Goal: Task Accomplishment & Management: Manage account settings

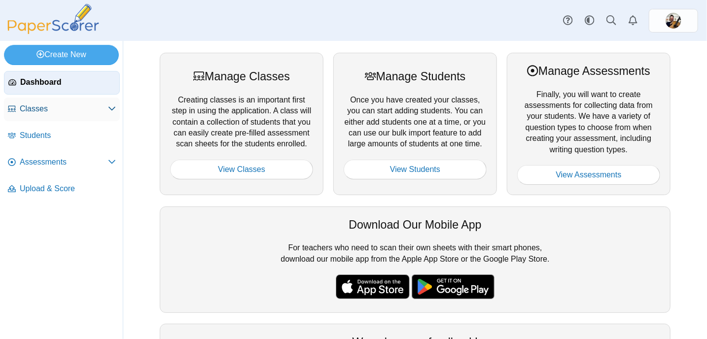
click at [110, 107] on icon at bounding box center [112, 109] width 8 height 8
click at [110, 107] on icon at bounding box center [112, 110] width 8 height 8
click at [112, 162] on icon at bounding box center [112, 162] width 8 height 8
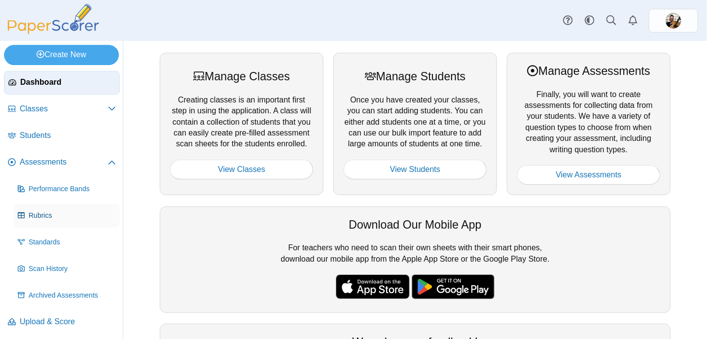
scroll to position [0, 0]
click at [69, 297] on span "Archived Assessments" at bounding box center [72, 295] width 87 height 10
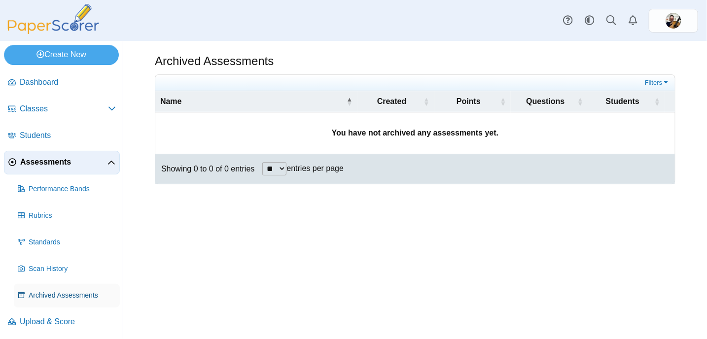
scroll to position [0, 0]
click at [53, 324] on span "Upload & Score" at bounding box center [68, 321] width 96 height 11
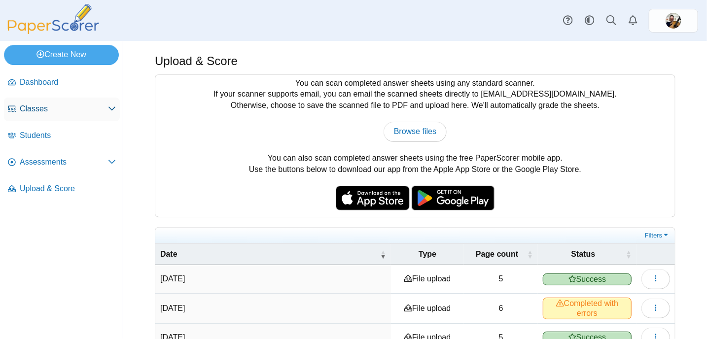
click at [111, 108] on icon at bounding box center [112, 109] width 8 height 8
click at [81, 131] on span "Archived Classes" at bounding box center [72, 136] width 87 height 10
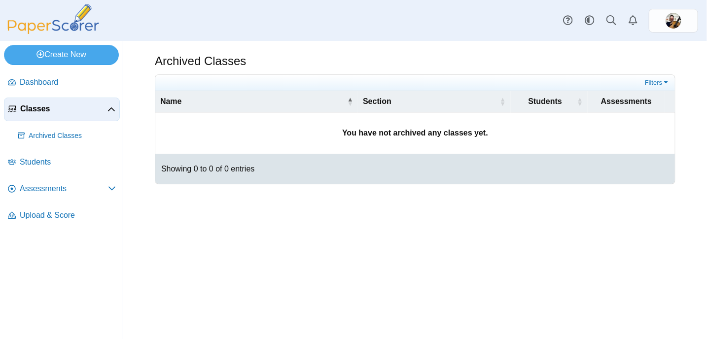
click at [116, 107] on link "Classes" at bounding box center [62, 110] width 116 height 24
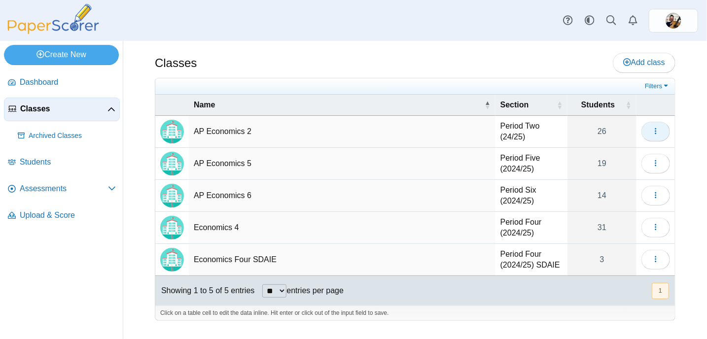
click at [658, 133] on icon "button" at bounding box center [656, 131] width 8 height 8
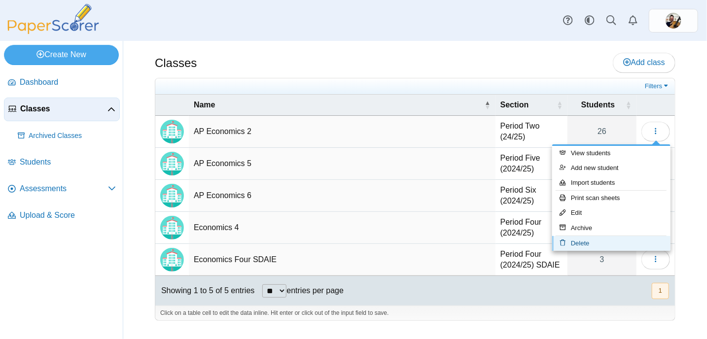
click at [583, 243] on link "Delete" at bounding box center [611, 243] width 118 height 15
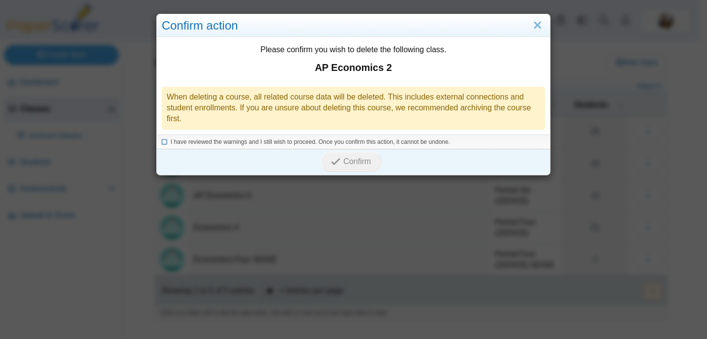
click at [162, 143] on icon at bounding box center [165, 140] width 6 height 5
click at [351, 158] on span "Confirm" at bounding box center [358, 161] width 28 height 8
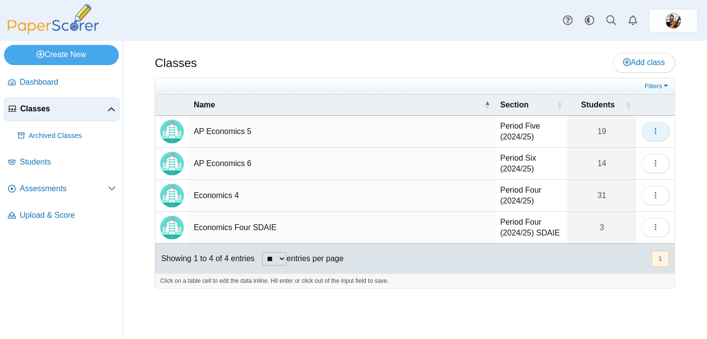
click at [657, 132] on icon "button" at bounding box center [656, 131] width 8 height 8
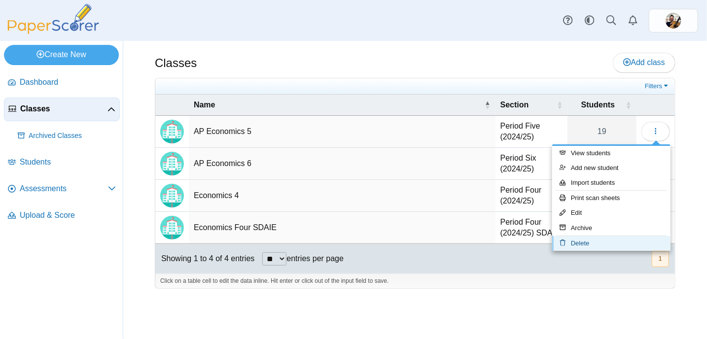
click at [587, 243] on link "Delete" at bounding box center [611, 243] width 118 height 15
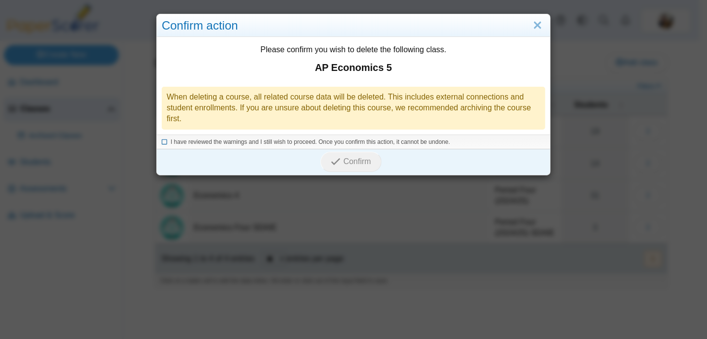
click at [162, 140] on icon at bounding box center [165, 140] width 6 height 5
click at [335, 159] on icon "submit" at bounding box center [335, 161] width 9 height 9
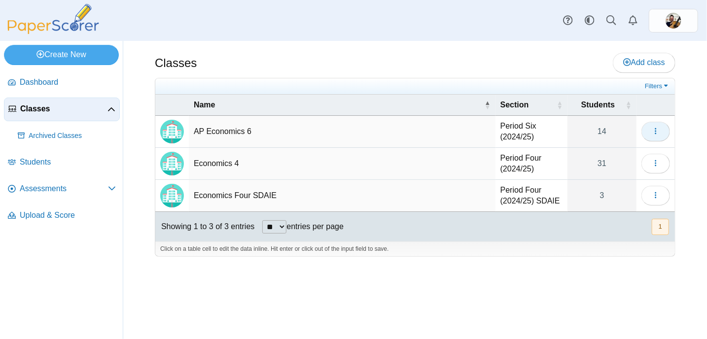
click at [659, 130] on icon "button" at bounding box center [656, 131] width 8 height 8
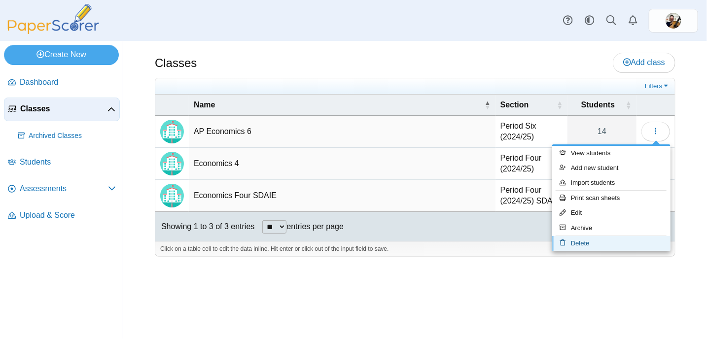
click at [584, 244] on link "Delete" at bounding box center [611, 243] width 118 height 15
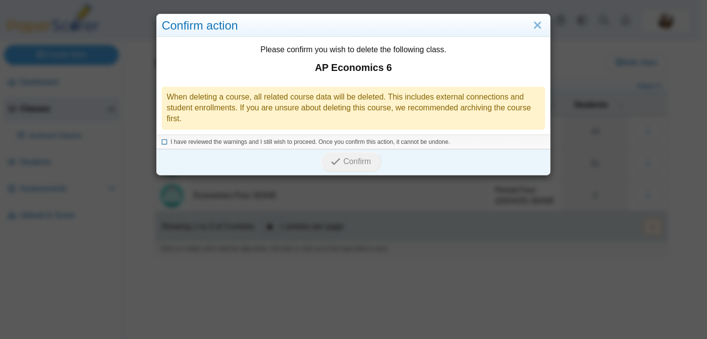
click at [162, 141] on icon at bounding box center [165, 140] width 6 height 5
click at [357, 161] on span "Confirm" at bounding box center [358, 161] width 28 height 8
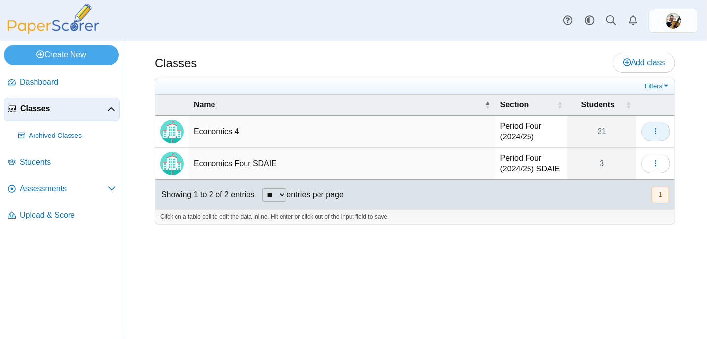
click at [660, 132] on button "button" at bounding box center [656, 132] width 29 height 20
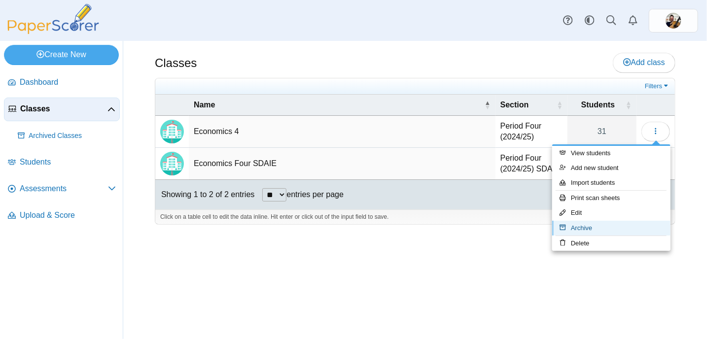
click at [594, 226] on link "Archive" at bounding box center [611, 228] width 118 height 15
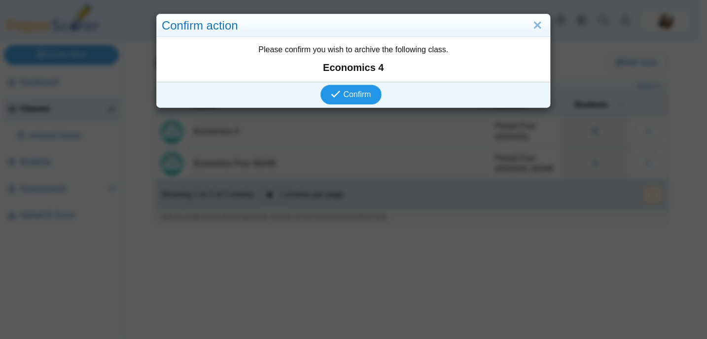
click at [360, 98] on span "Confirm" at bounding box center [358, 94] width 28 height 8
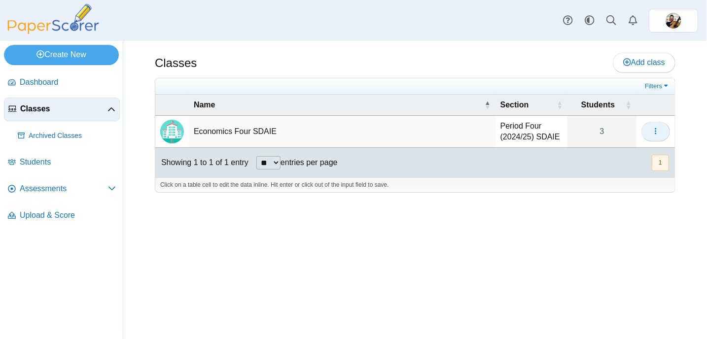
click at [659, 134] on icon "button" at bounding box center [656, 131] width 8 height 8
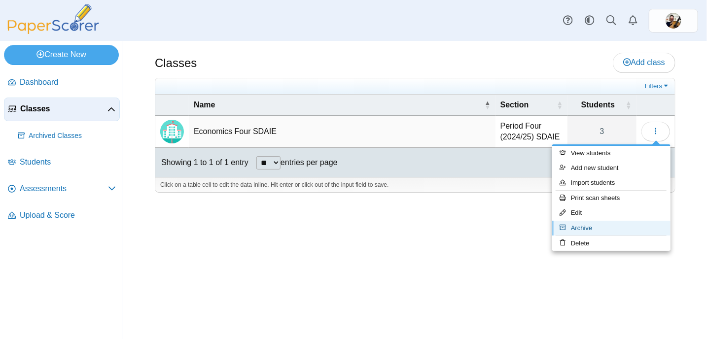
click at [591, 228] on link "Archive" at bounding box center [611, 228] width 118 height 15
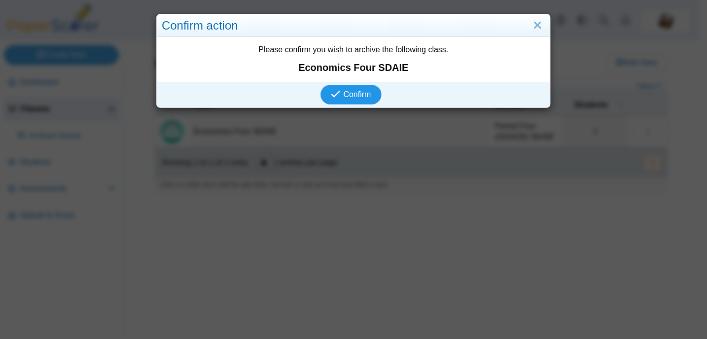
click at [357, 98] on span "Confirm" at bounding box center [358, 94] width 28 height 8
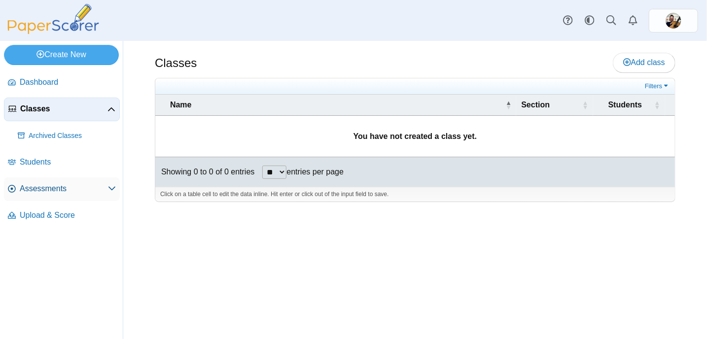
click at [110, 187] on icon at bounding box center [112, 188] width 8 height 8
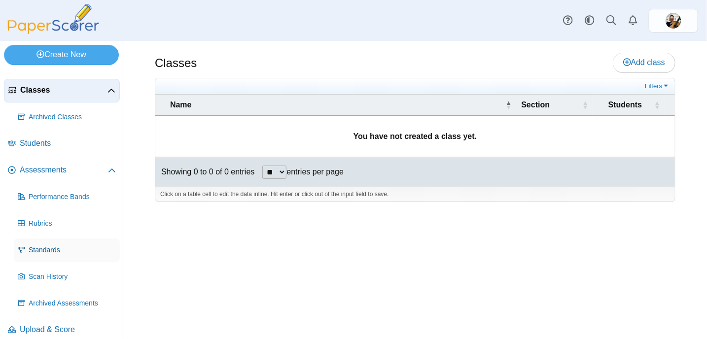
scroll to position [28, 0]
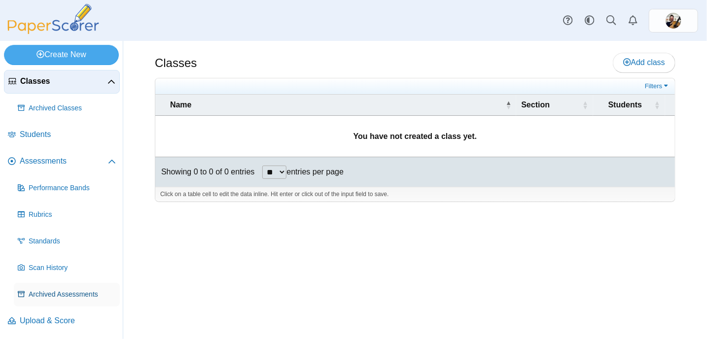
click at [71, 293] on span "Archived Assessments" at bounding box center [72, 295] width 87 height 10
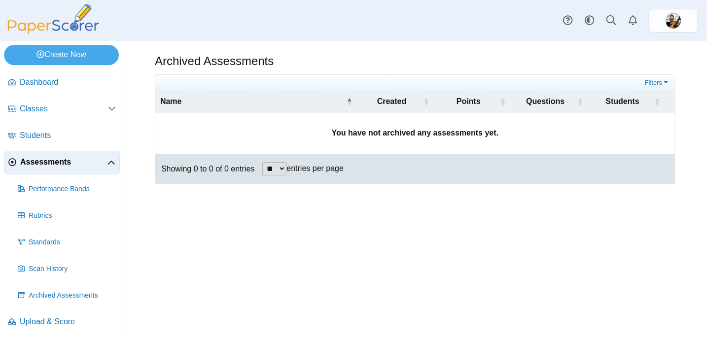
click at [286, 167] on select "** ** ** ***" at bounding box center [274, 168] width 24 height 13
select select "**"
click at [262, 162] on select "** ** ** ***" at bounding box center [274, 168] width 24 height 13
click at [665, 82] on link "Filters" at bounding box center [658, 83] width 30 height 10
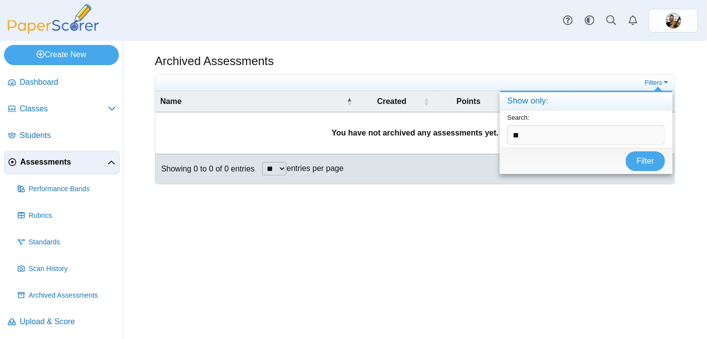
type input "**"
click at [626, 151] on button "Filter" at bounding box center [645, 161] width 39 height 20
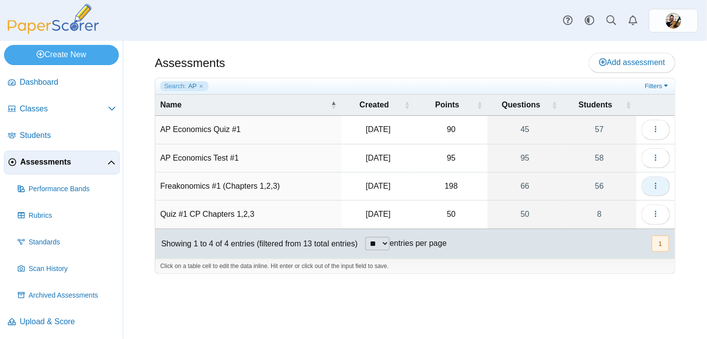
click at [658, 186] on icon "button" at bounding box center [656, 186] width 8 height 8
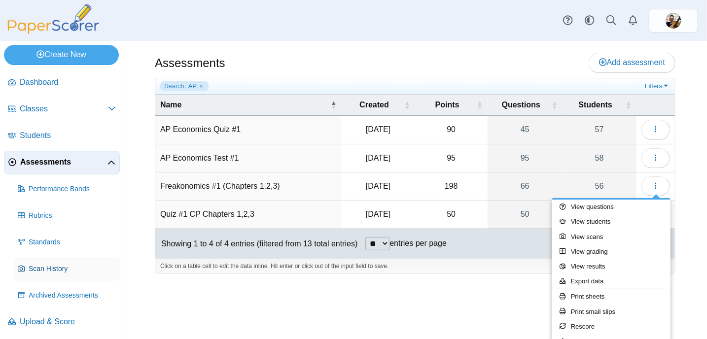
click at [50, 270] on span "Scan History" at bounding box center [72, 269] width 87 height 10
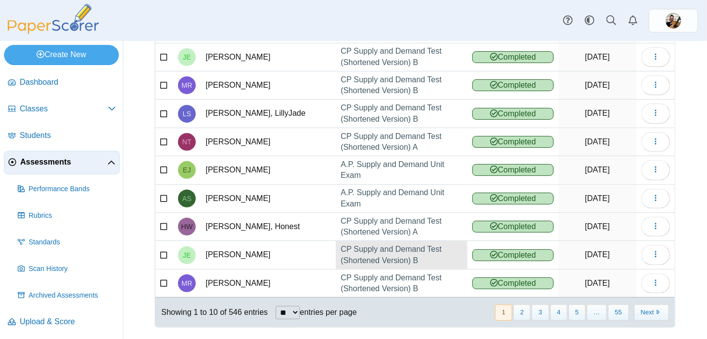
scroll to position [117, 0]
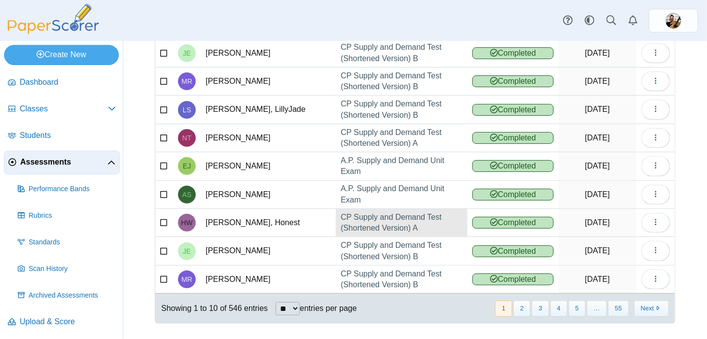
click at [401, 215] on link "CP Supply and Demand Test (Shortened Version) A" at bounding box center [402, 223] width 132 height 28
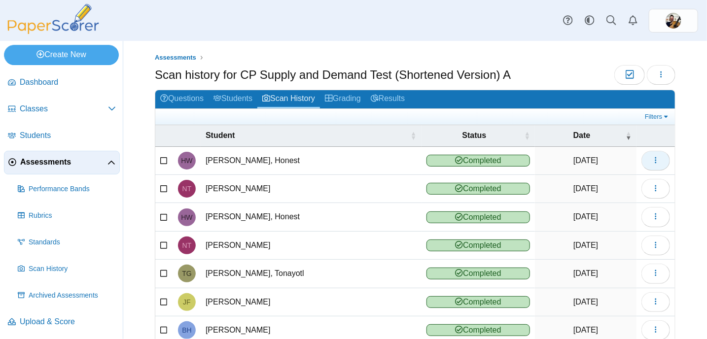
click at [652, 158] on icon "button" at bounding box center [656, 160] width 8 height 8
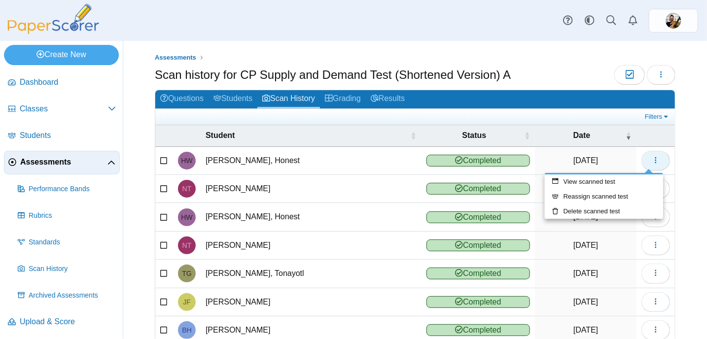
click at [652, 158] on icon "button" at bounding box center [656, 160] width 8 height 8
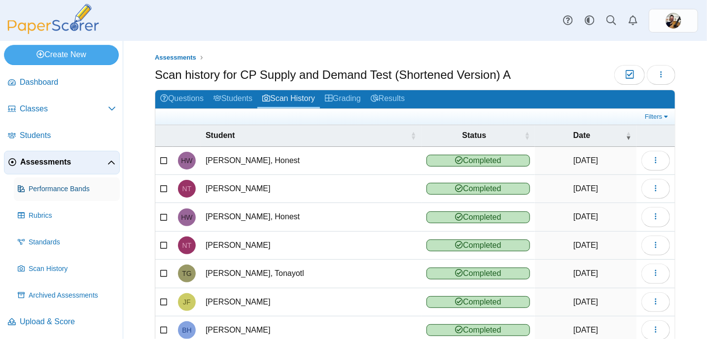
click at [72, 190] on span "Performance Bands" at bounding box center [72, 189] width 87 height 10
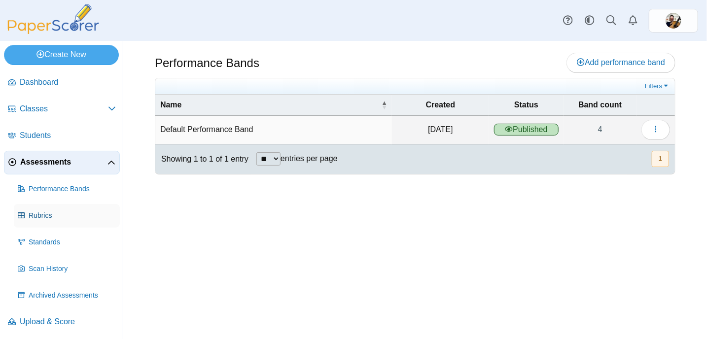
click at [33, 217] on span "Rubrics" at bounding box center [72, 216] width 87 height 10
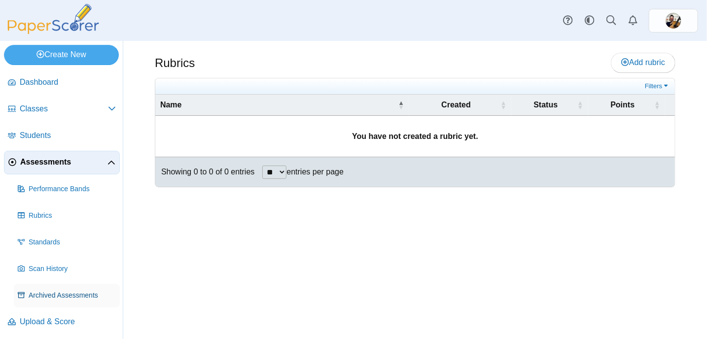
click at [56, 296] on span "Archived Assessments" at bounding box center [72, 296] width 87 height 10
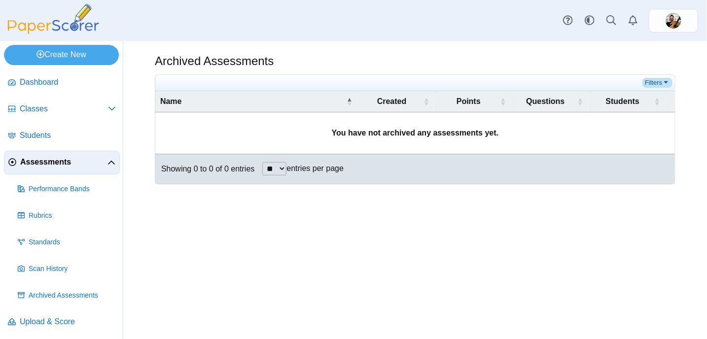
click at [665, 82] on link "Filters" at bounding box center [658, 83] width 30 height 10
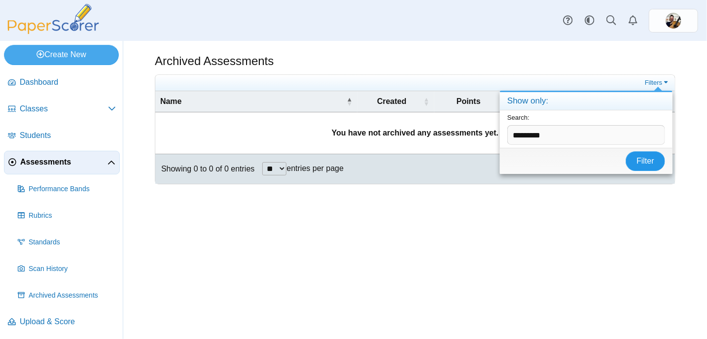
type input "*********"
click at [649, 169] on button "Filter" at bounding box center [645, 161] width 39 height 20
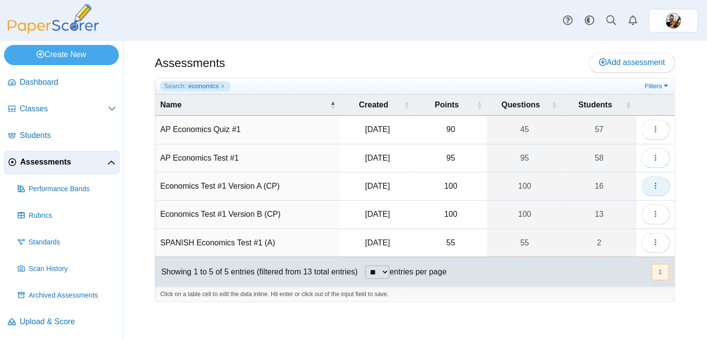
click at [659, 182] on icon "button" at bounding box center [656, 186] width 8 height 8
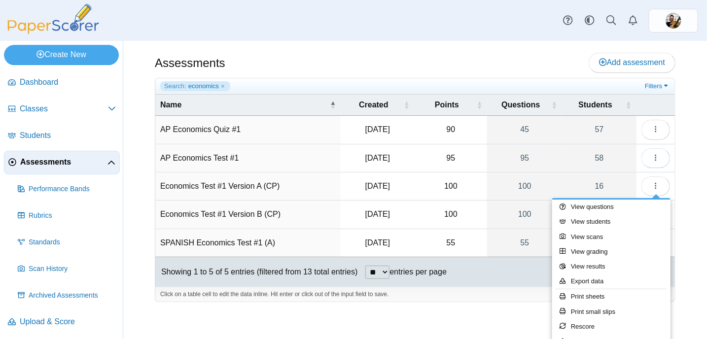
click at [331, 315] on div "Assessments Add assessment 90" at bounding box center [415, 190] width 584 height 298
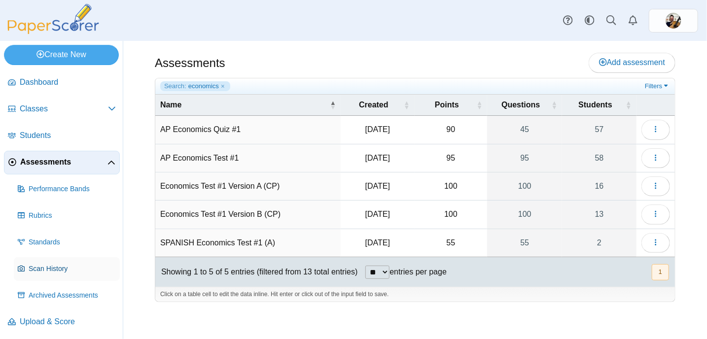
scroll to position [0, 0]
click at [77, 292] on span "Archived Assessments" at bounding box center [72, 295] width 87 height 10
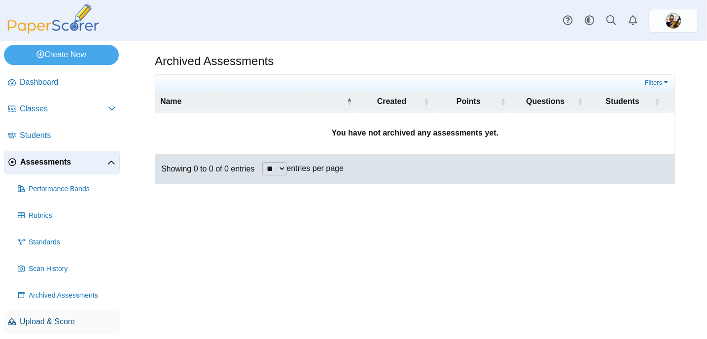
click at [64, 320] on span "Upload & Score" at bounding box center [68, 322] width 96 height 11
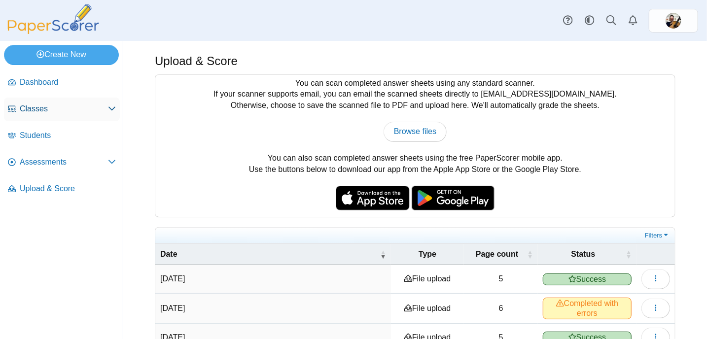
click at [111, 108] on icon at bounding box center [112, 109] width 8 height 8
click at [66, 81] on span "Dashboard" at bounding box center [68, 82] width 96 height 11
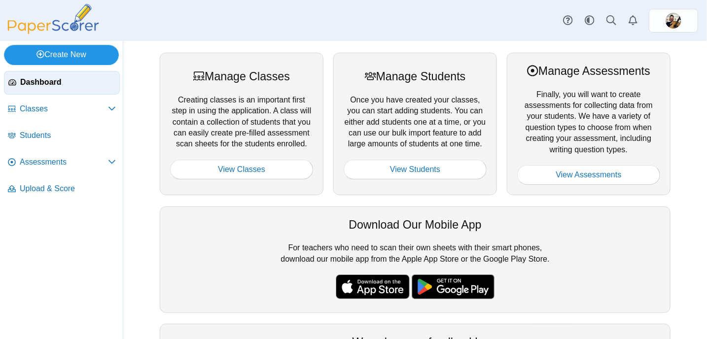
click at [74, 55] on link "Create New" at bounding box center [61, 55] width 115 height 20
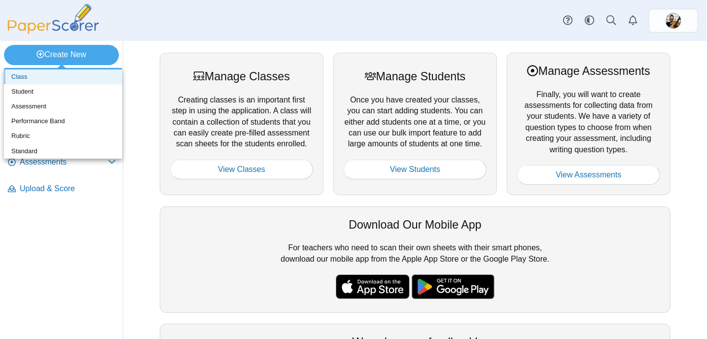
click at [26, 75] on link "Class" at bounding box center [63, 77] width 118 height 15
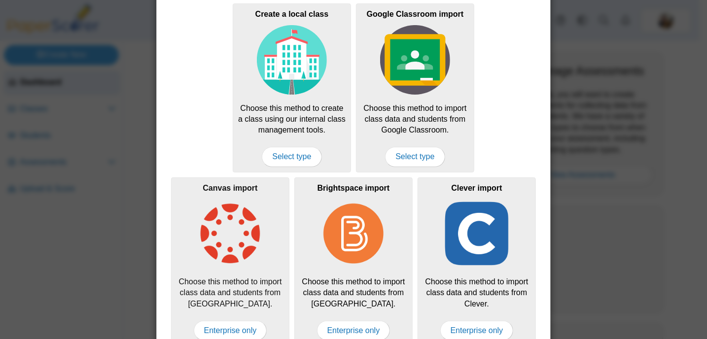
scroll to position [54, 0]
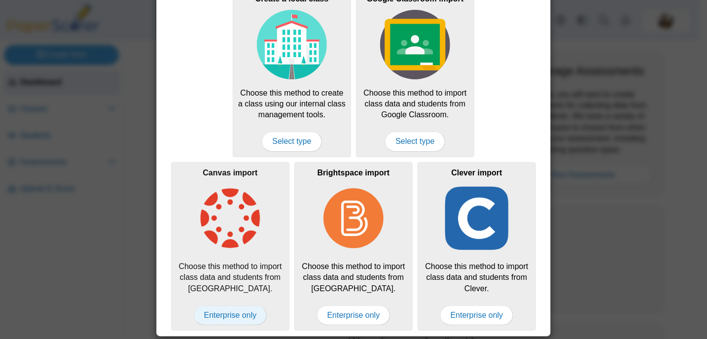
click at [252, 315] on span "Enterprise only" at bounding box center [230, 316] width 73 height 20
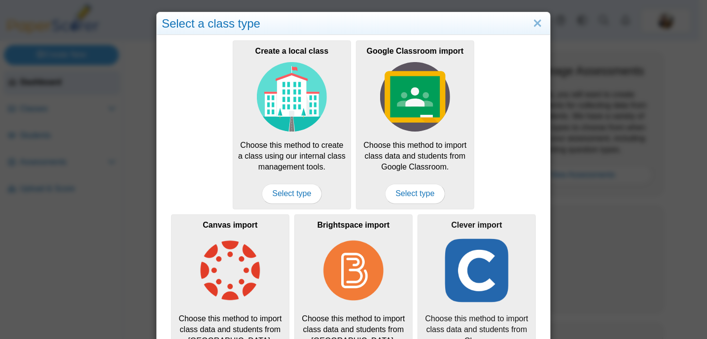
scroll to position [0, 0]
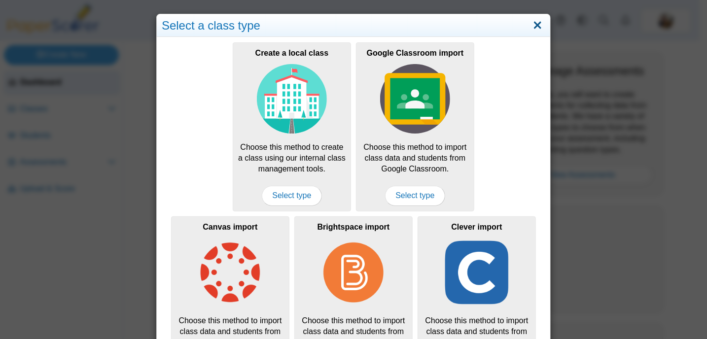
click at [534, 25] on link "Close" at bounding box center [537, 25] width 15 height 17
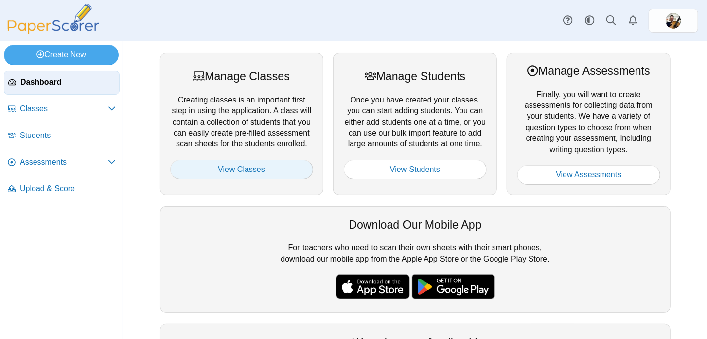
click at [253, 171] on link "View Classes" at bounding box center [241, 170] width 143 height 20
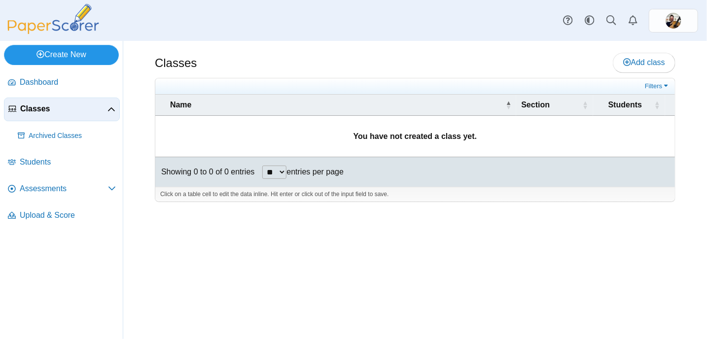
click at [50, 57] on link "Create New" at bounding box center [61, 55] width 115 height 20
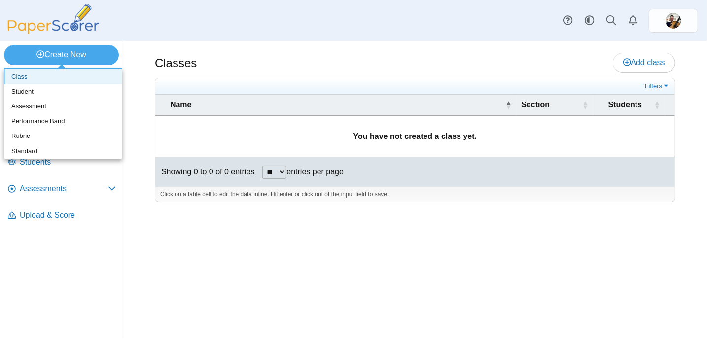
click at [27, 76] on link "Class" at bounding box center [63, 77] width 118 height 15
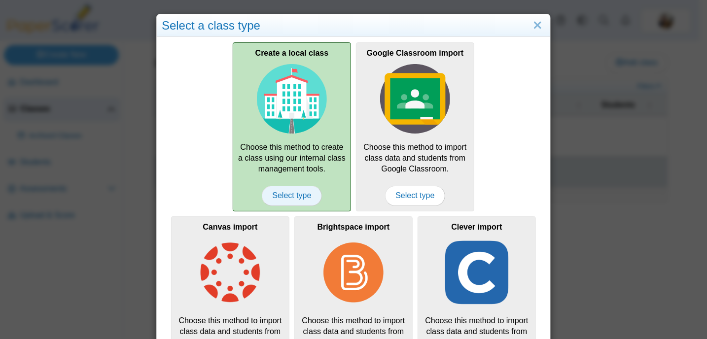
click at [297, 196] on span "Select type" at bounding box center [292, 196] width 60 height 20
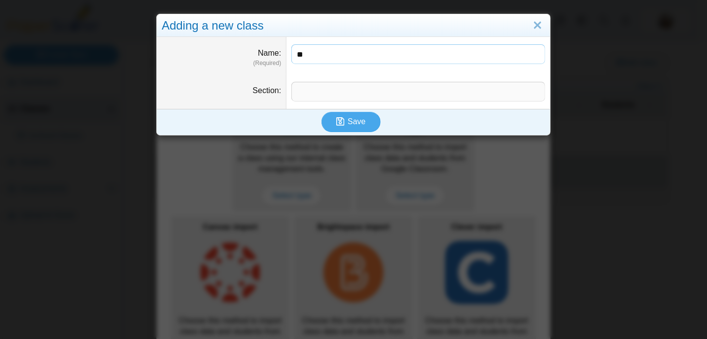
type input "*"
type input "**********"
click at [304, 95] on input "Section" at bounding box center [418, 92] width 254 height 20
type input "**********"
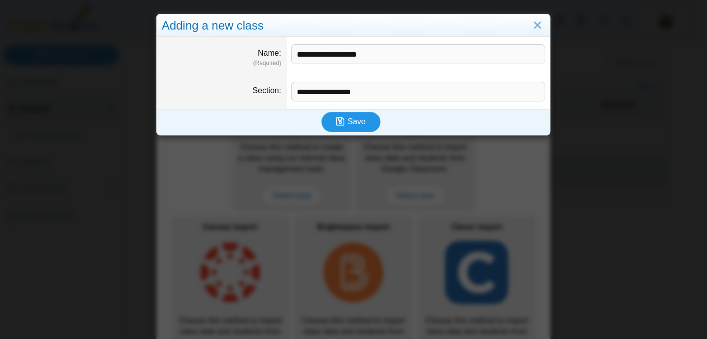
click at [365, 121] on button "Save" at bounding box center [351, 122] width 59 height 20
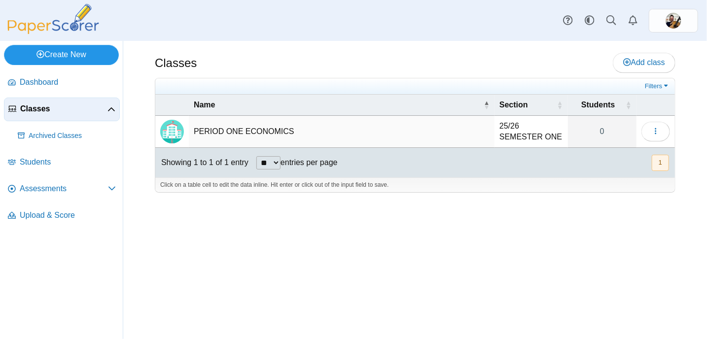
click at [83, 52] on link "Create New" at bounding box center [61, 55] width 115 height 20
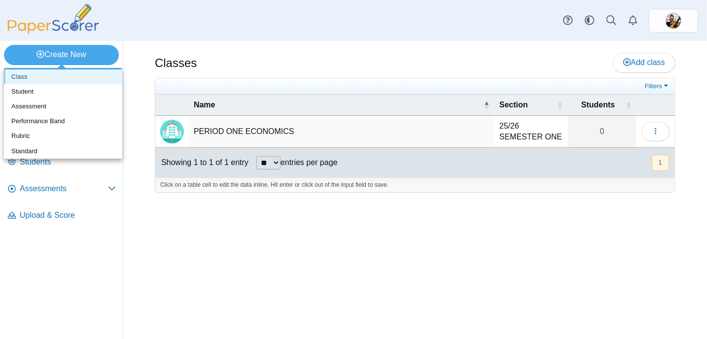
click at [32, 75] on link "Class" at bounding box center [63, 77] width 118 height 15
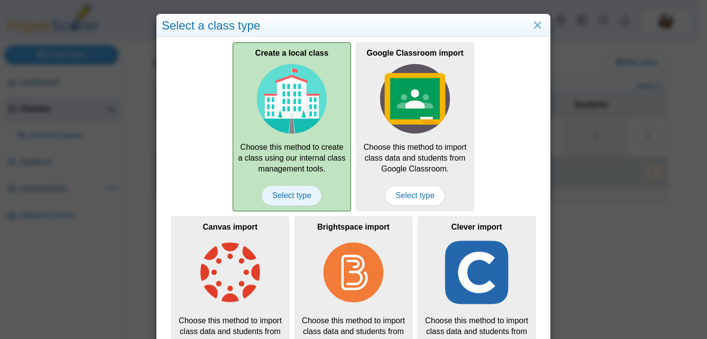
click at [297, 196] on span "Select type" at bounding box center [292, 196] width 60 height 20
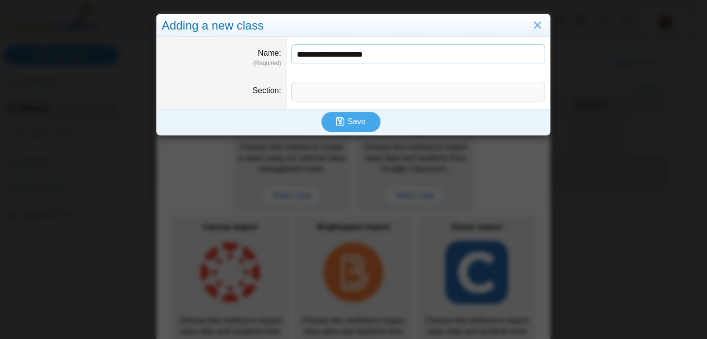
type input "**********"
click at [353, 119] on span "Save" at bounding box center [357, 121] width 18 height 8
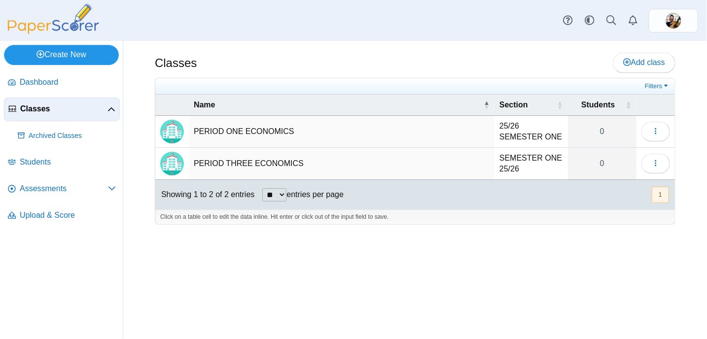
click at [85, 50] on link "Create New" at bounding box center [61, 55] width 115 height 20
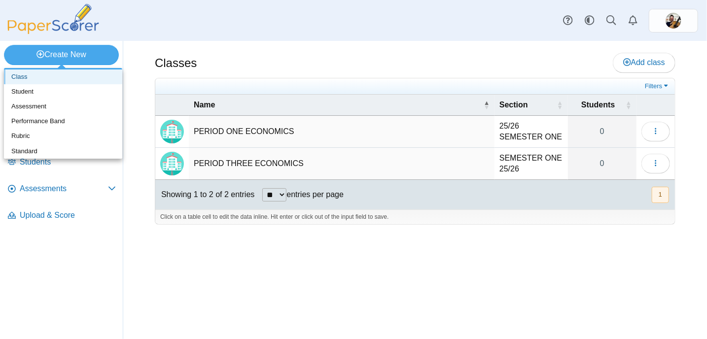
click at [33, 73] on link "Class" at bounding box center [63, 77] width 118 height 15
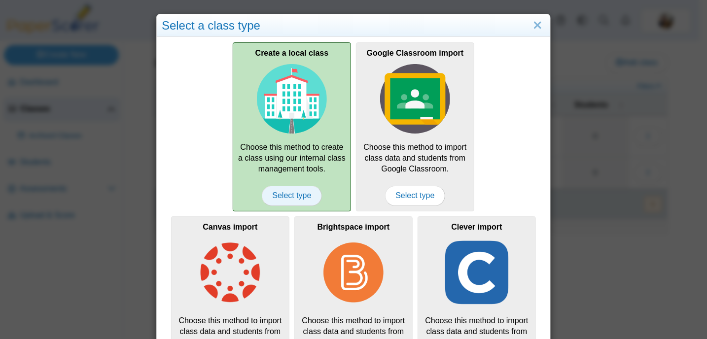
click at [290, 192] on span "Select type" at bounding box center [292, 196] width 60 height 20
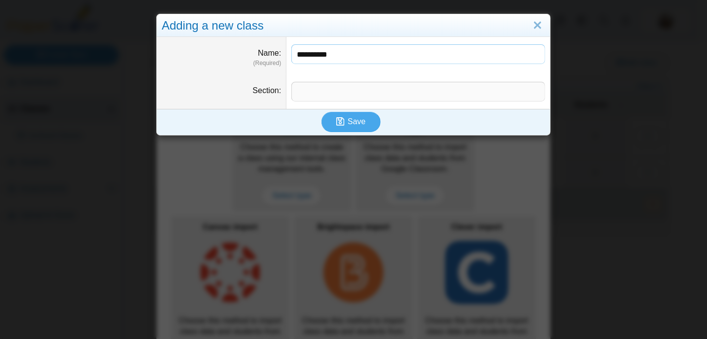
type input "*********"
click at [310, 92] on input "Section" at bounding box center [418, 92] width 254 height 20
type input "**********"
click at [339, 56] on input "*********" at bounding box center [418, 54] width 254 height 20
type input "**********"
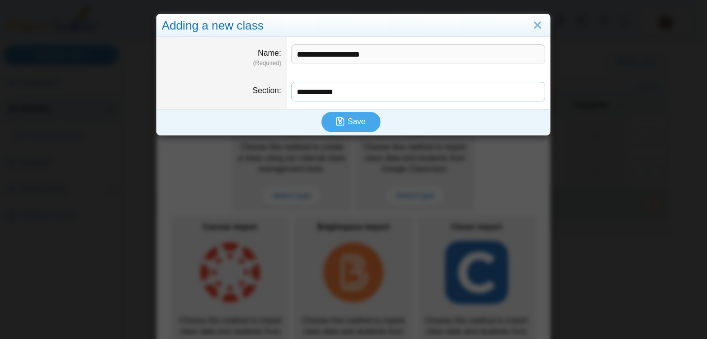
click at [355, 93] on input "**********" at bounding box center [418, 92] width 254 height 20
type input "**********"
click at [364, 121] on button "Save" at bounding box center [351, 122] width 59 height 20
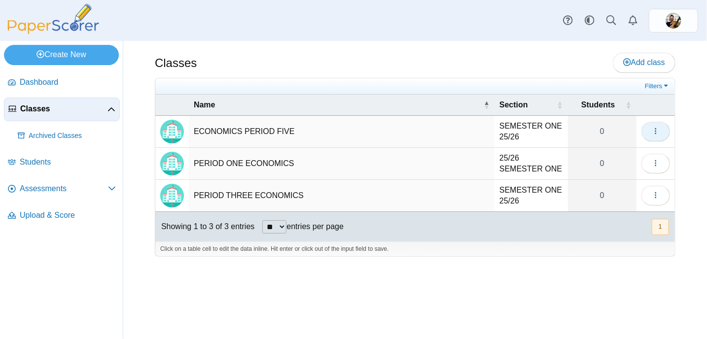
click at [656, 130] on use "button" at bounding box center [655, 131] width 1 height 6
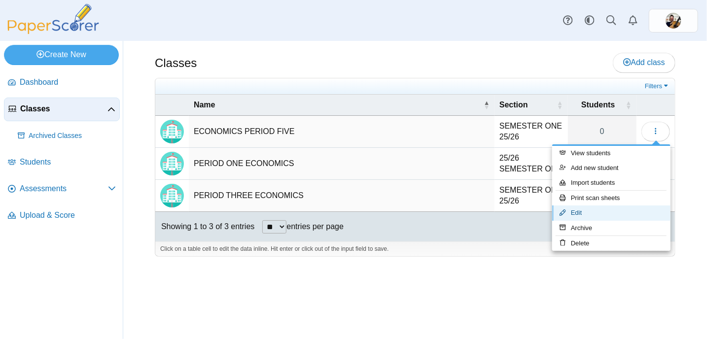
click at [584, 216] on link "Edit" at bounding box center [611, 213] width 118 height 15
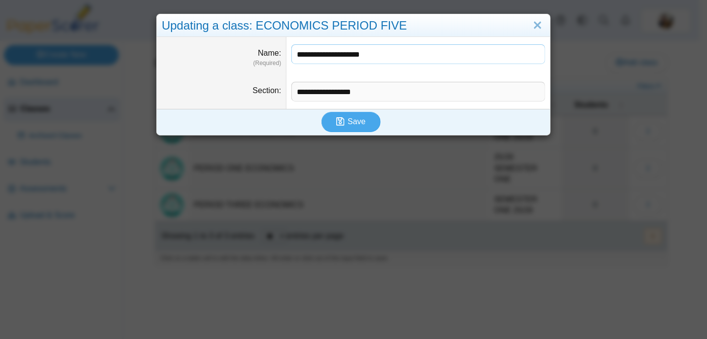
click at [393, 50] on input "**********" at bounding box center [418, 54] width 254 height 20
type input "*"
type input "**********"
click at [359, 118] on span "Save" at bounding box center [357, 121] width 18 height 8
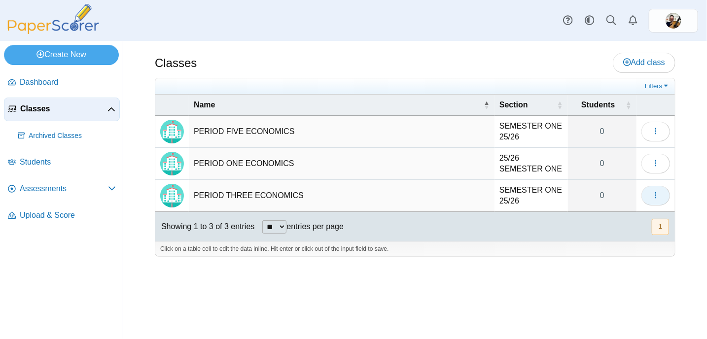
click at [656, 194] on use "button" at bounding box center [655, 195] width 1 height 6
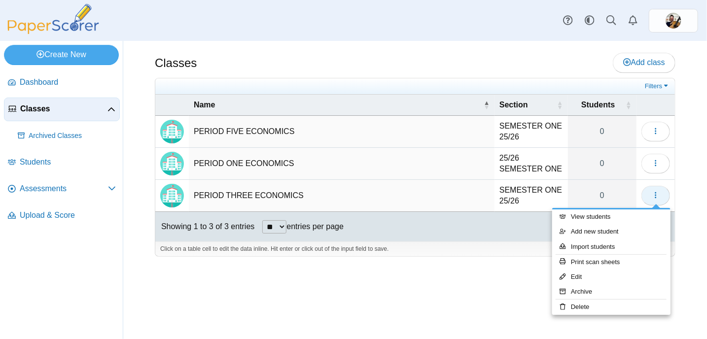
click at [656, 194] on use "button" at bounding box center [655, 195] width 1 height 6
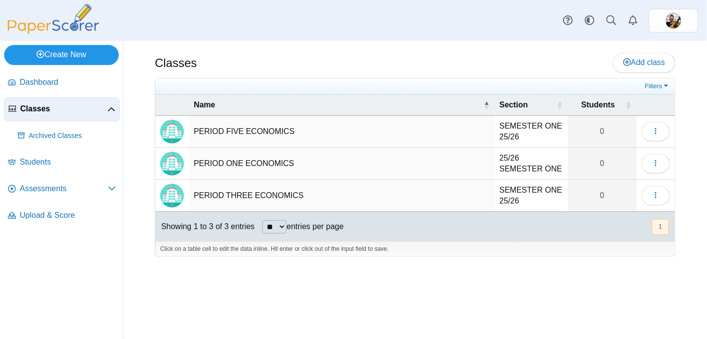
click at [75, 55] on link "Create New" at bounding box center [61, 55] width 115 height 20
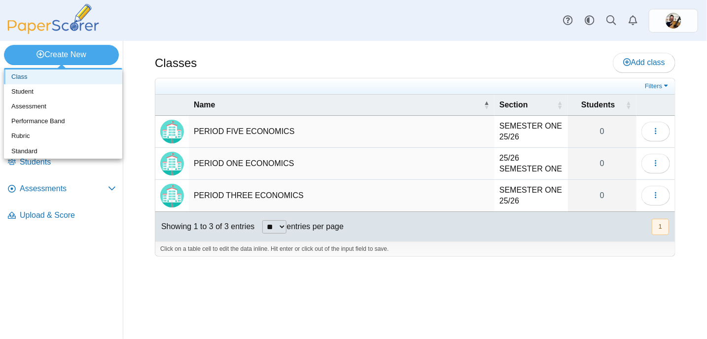
click at [46, 77] on link "Class" at bounding box center [63, 77] width 118 height 15
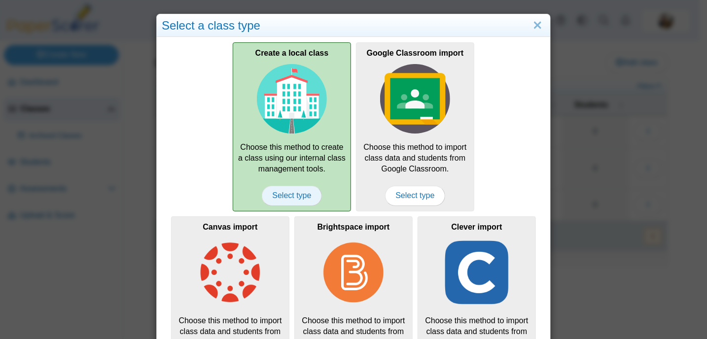
click at [294, 191] on span "Select type" at bounding box center [292, 196] width 60 height 20
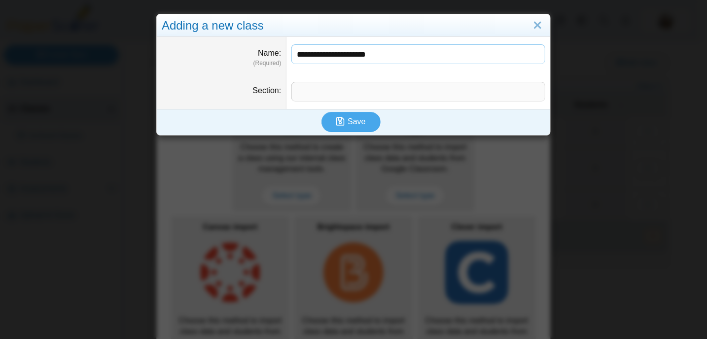
type input "**********"
click at [357, 124] on span "Save" at bounding box center [357, 121] width 18 height 8
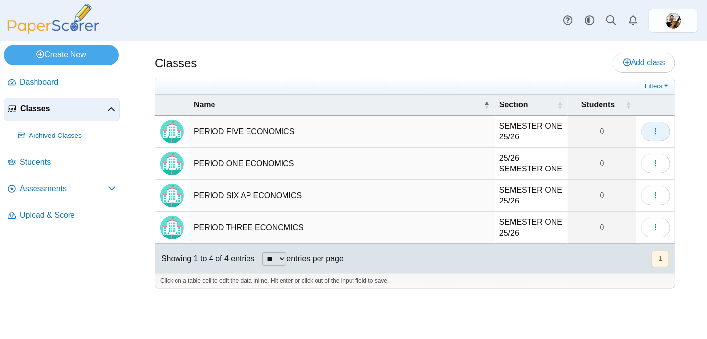
click at [660, 130] on button "button" at bounding box center [656, 132] width 29 height 20
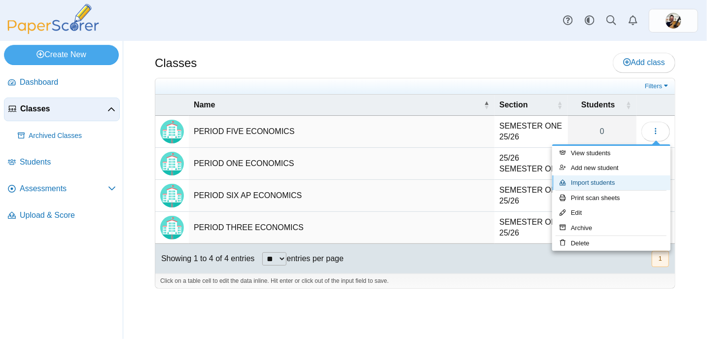
click at [609, 180] on link "Import students" at bounding box center [611, 183] width 118 height 15
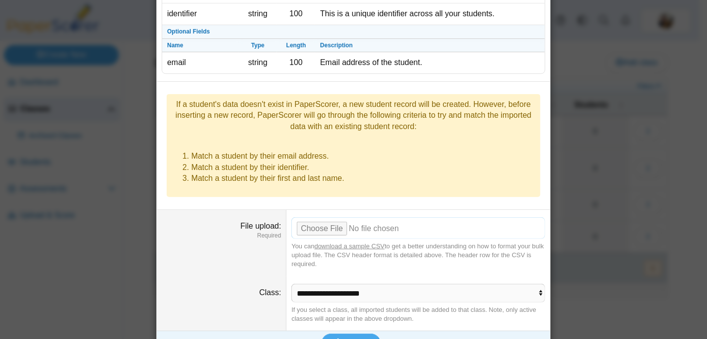
scroll to position [116, 0]
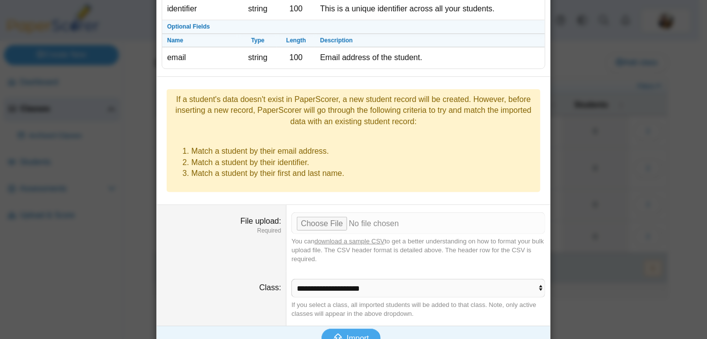
click at [364, 238] on link "download a sample CSV" at bounding box center [350, 241] width 70 height 7
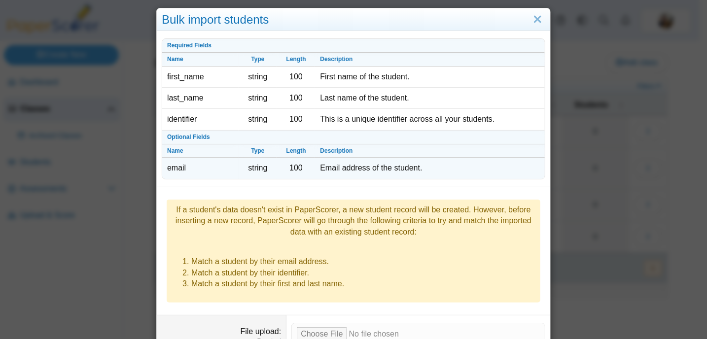
scroll to position [0, 0]
